Goal: Information Seeking & Learning: Learn about a topic

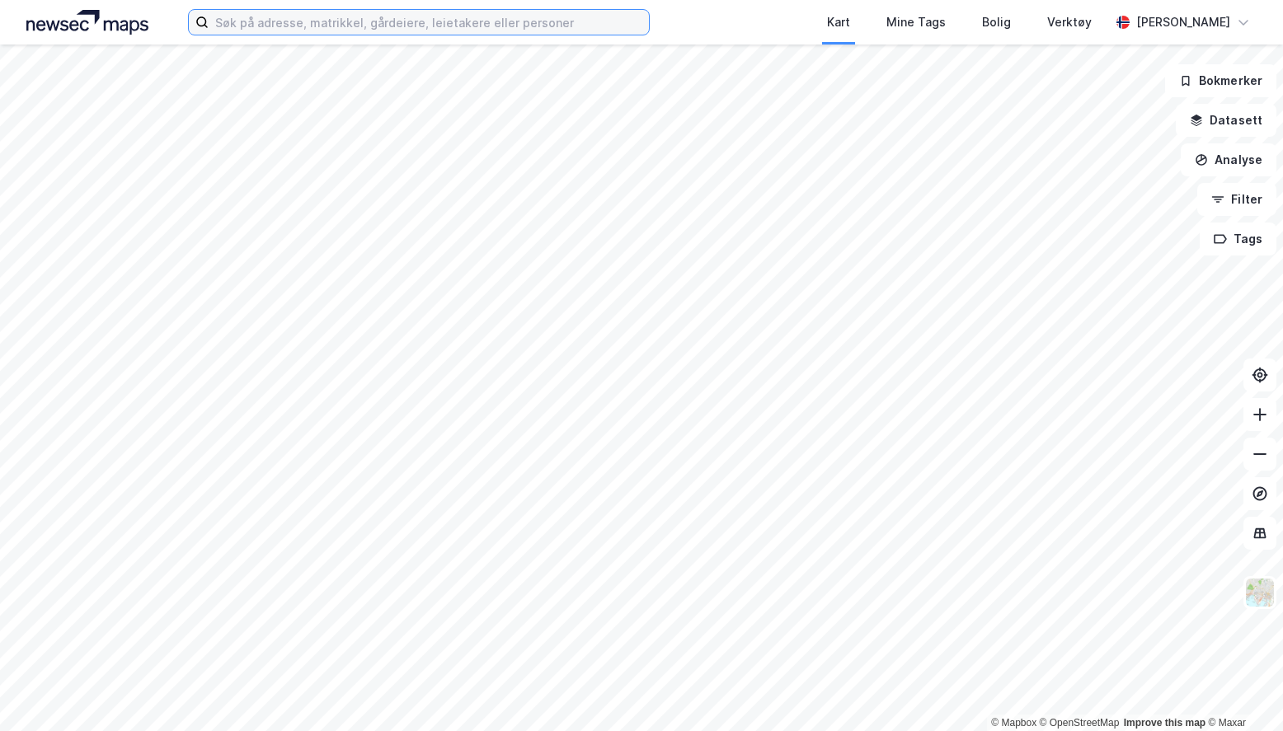
click at [462, 28] on input at bounding box center [429, 22] width 440 height 25
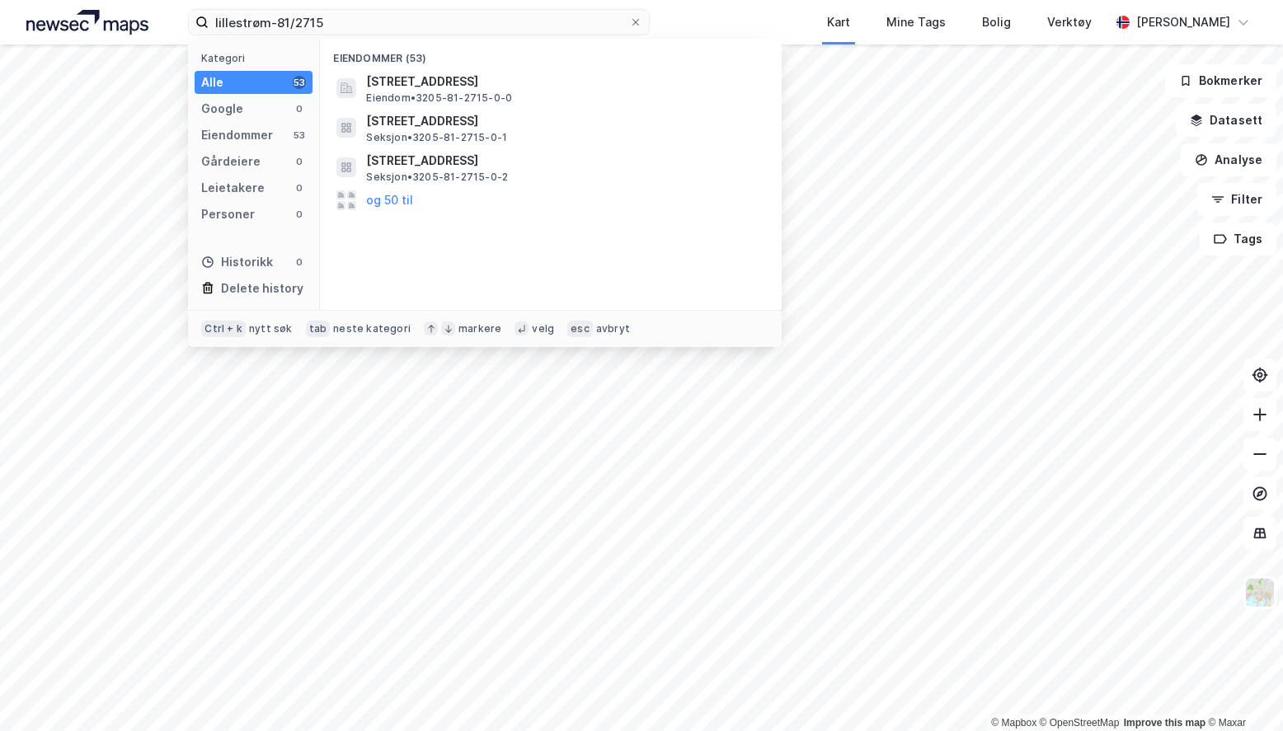
click at [508, 87] on span "[STREET_ADDRESS]" at bounding box center [564, 82] width 396 height 20
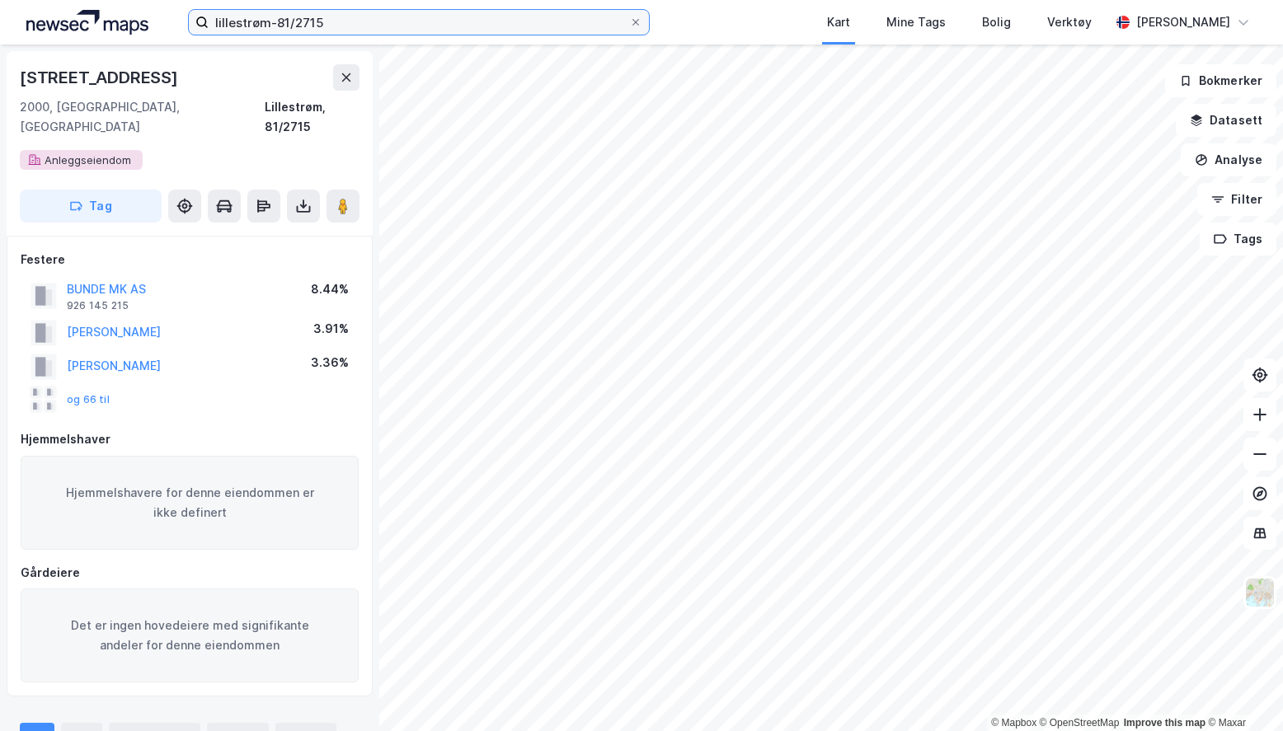
click at [415, 25] on input "lillestrøm-81/2715" at bounding box center [419, 22] width 420 height 25
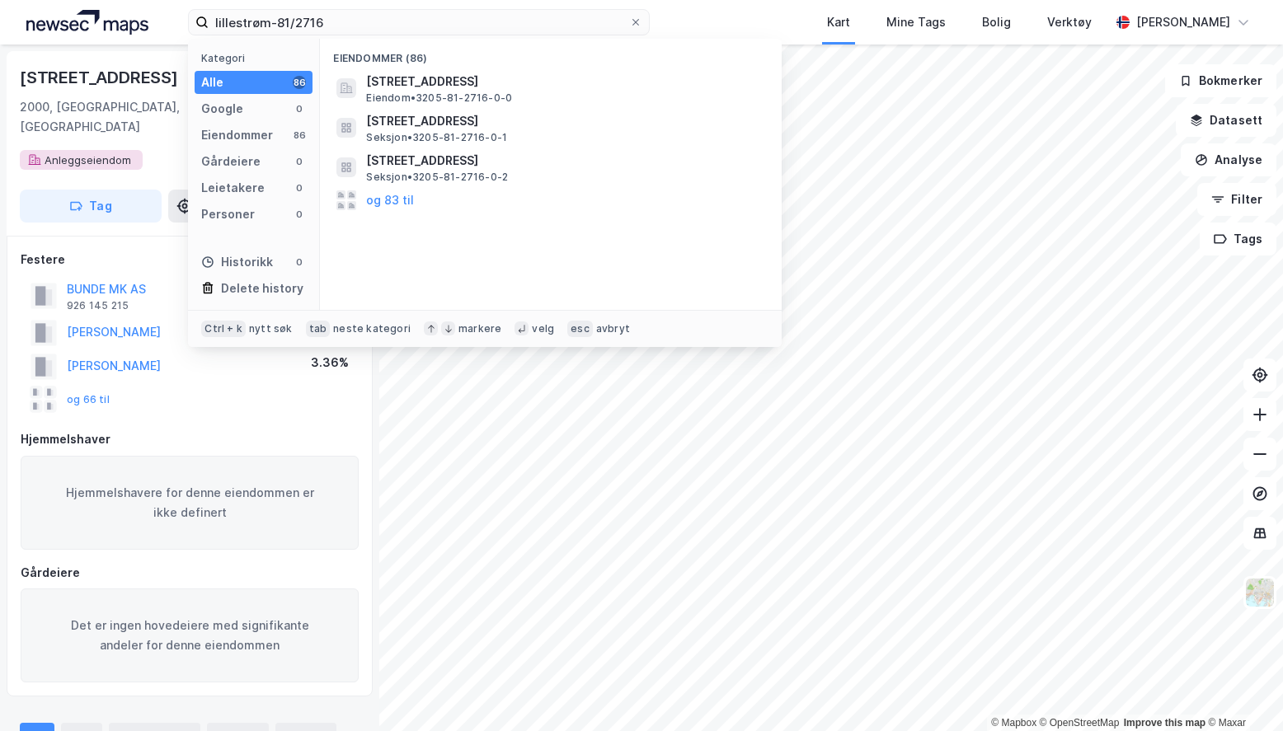
click at [440, 78] on span "[STREET_ADDRESS]" at bounding box center [564, 82] width 396 height 20
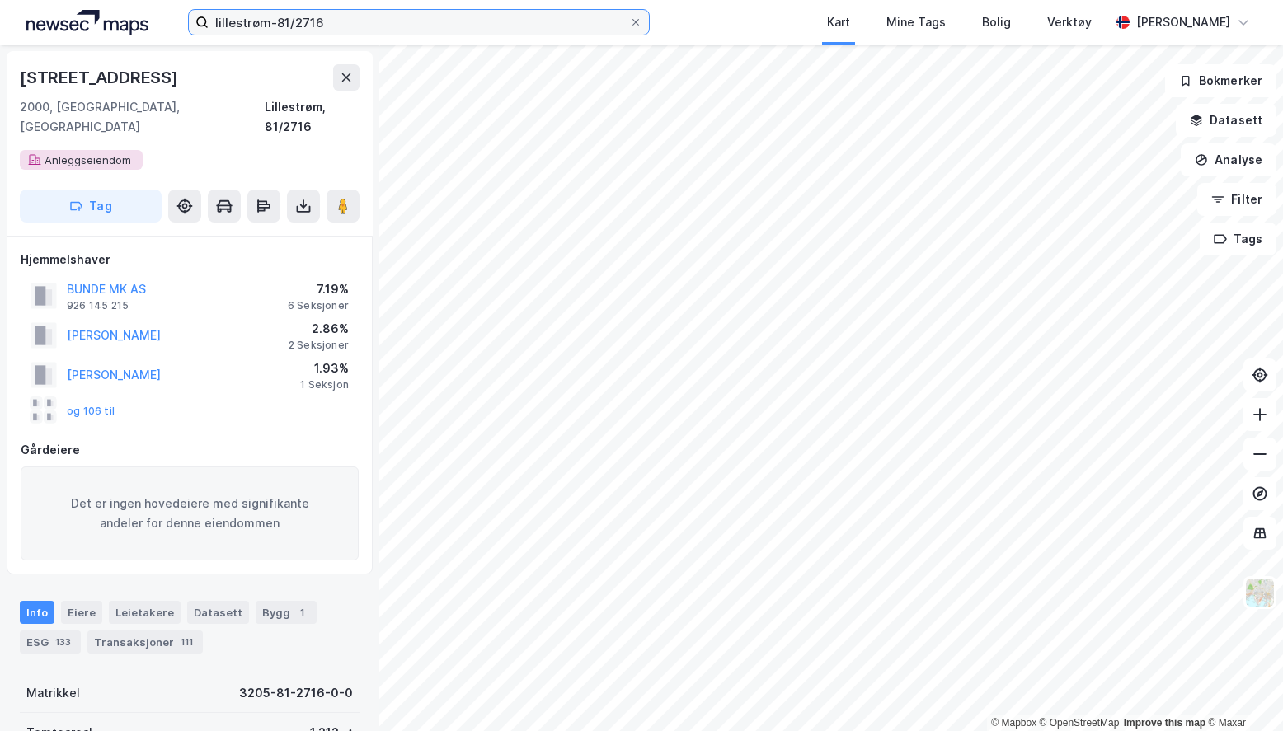
click at [327, 22] on input "lillestrøm-81/2716" at bounding box center [419, 22] width 420 height 25
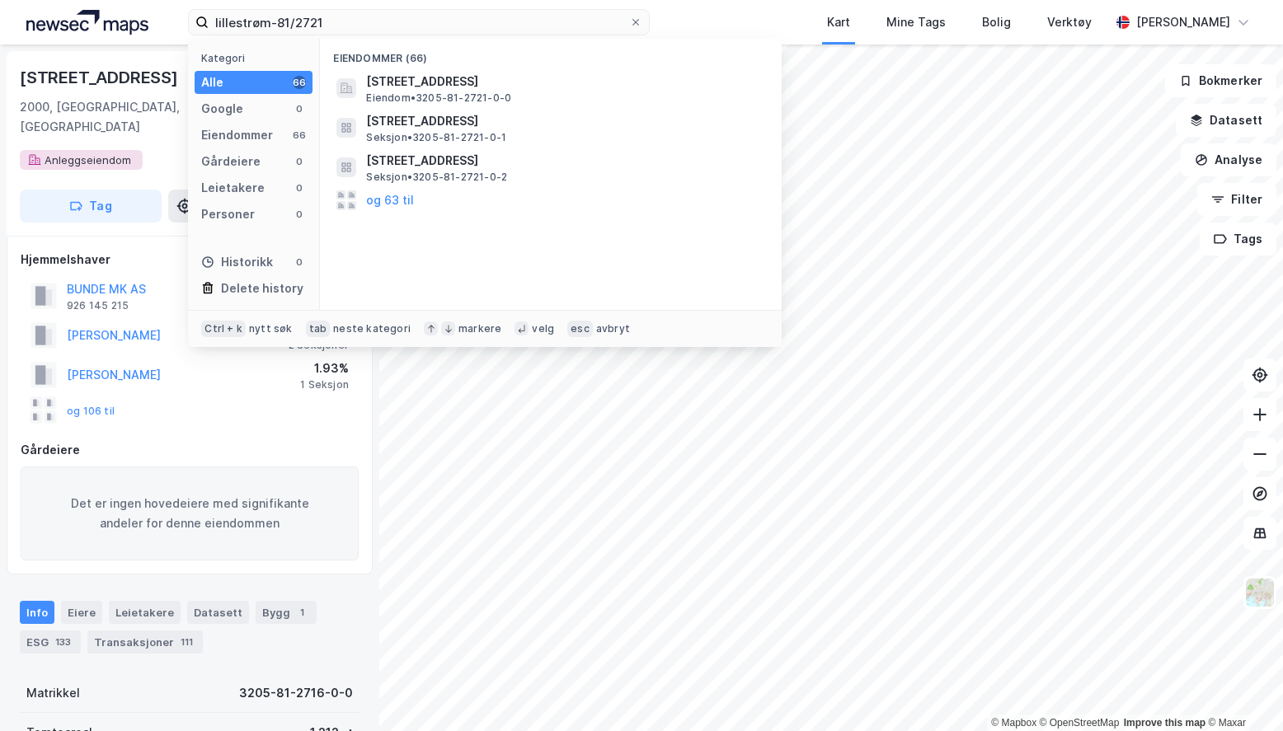
click at [529, 82] on span "[STREET_ADDRESS]" at bounding box center [564, 82] width 396 height 20
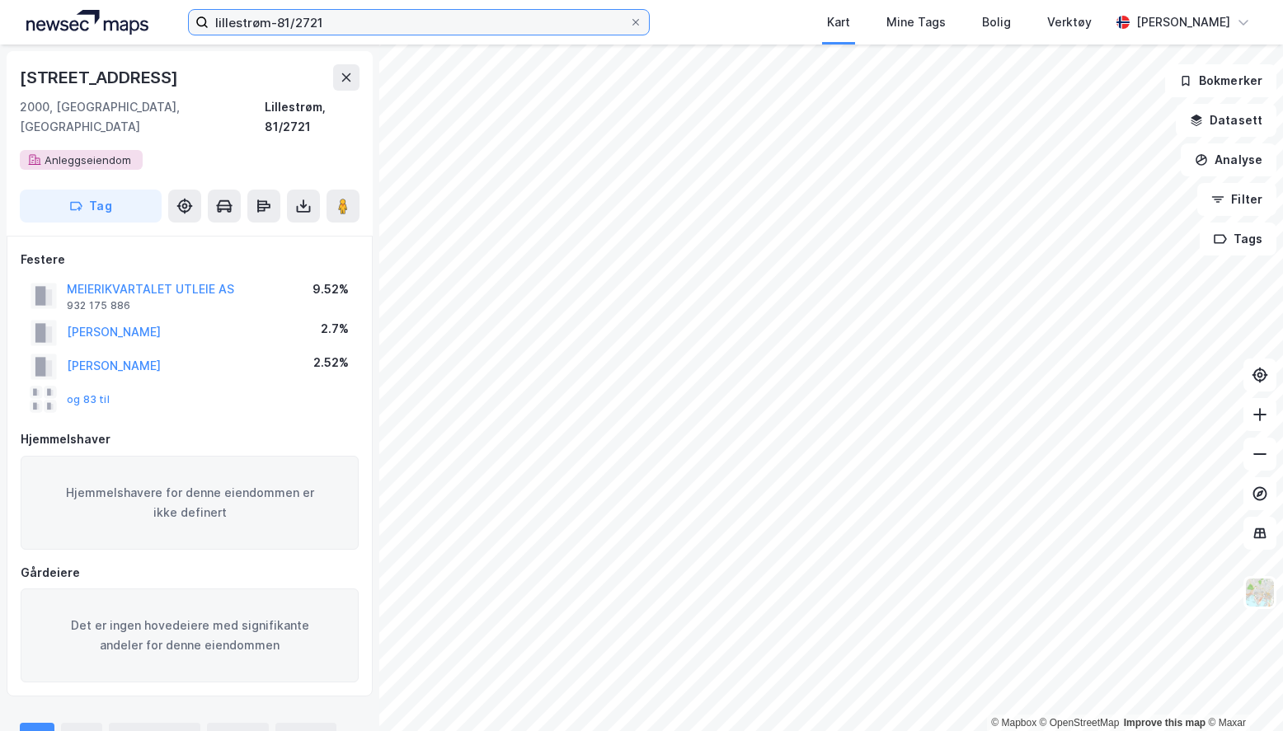
click at [335, 23] on input "lillestrøm-81/2721" at bounding box center [419, 22] width 420 height 25
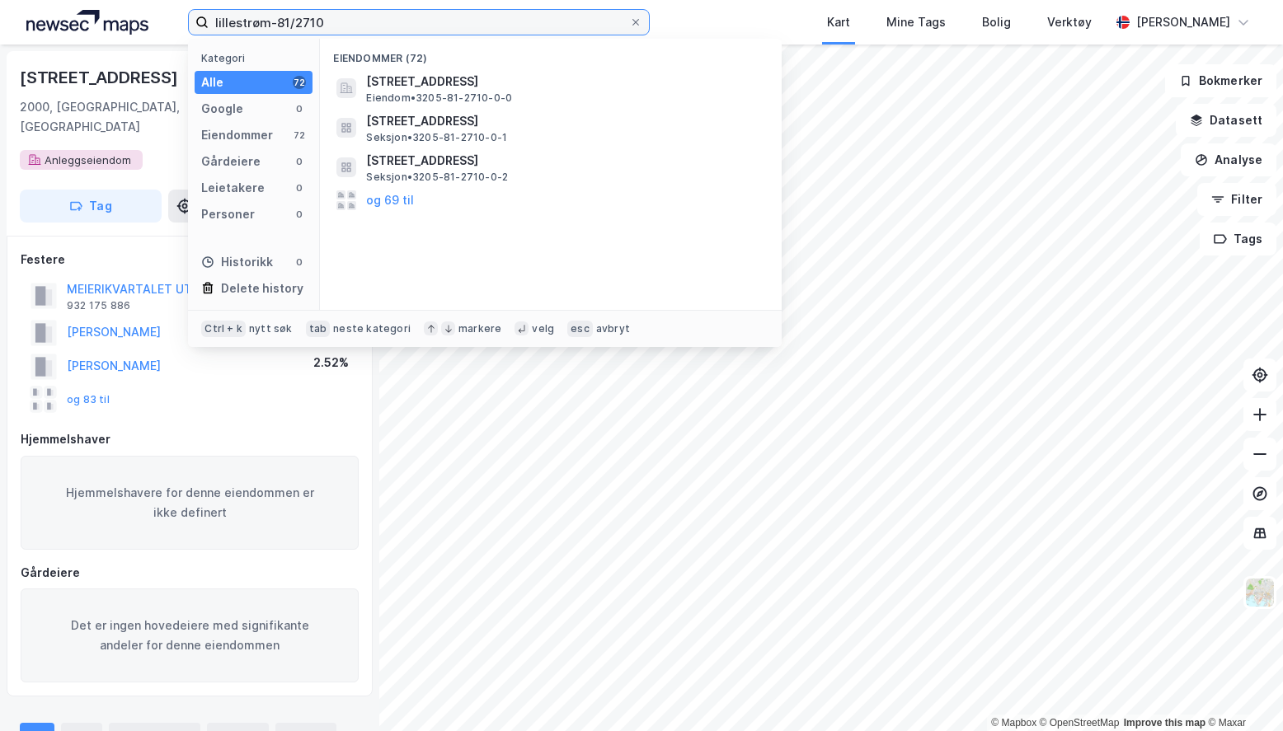
type input "lillestrøm-81/2710"
click at [531, 81] on span "[STREET_ADDRESS]" at bounding box center [564, 82] width 396 height 20
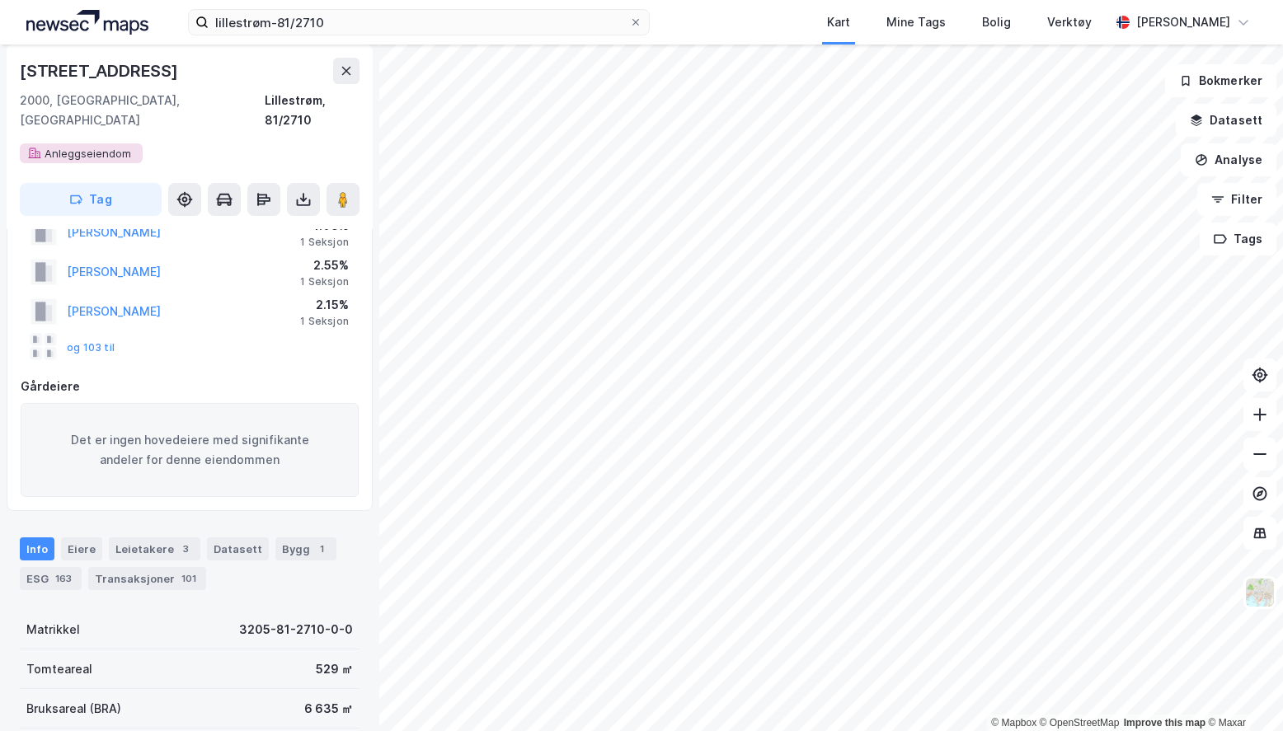
scroll to position [1, 0]
